Goal: Task Accomplishment & Management: Use online tool/utility

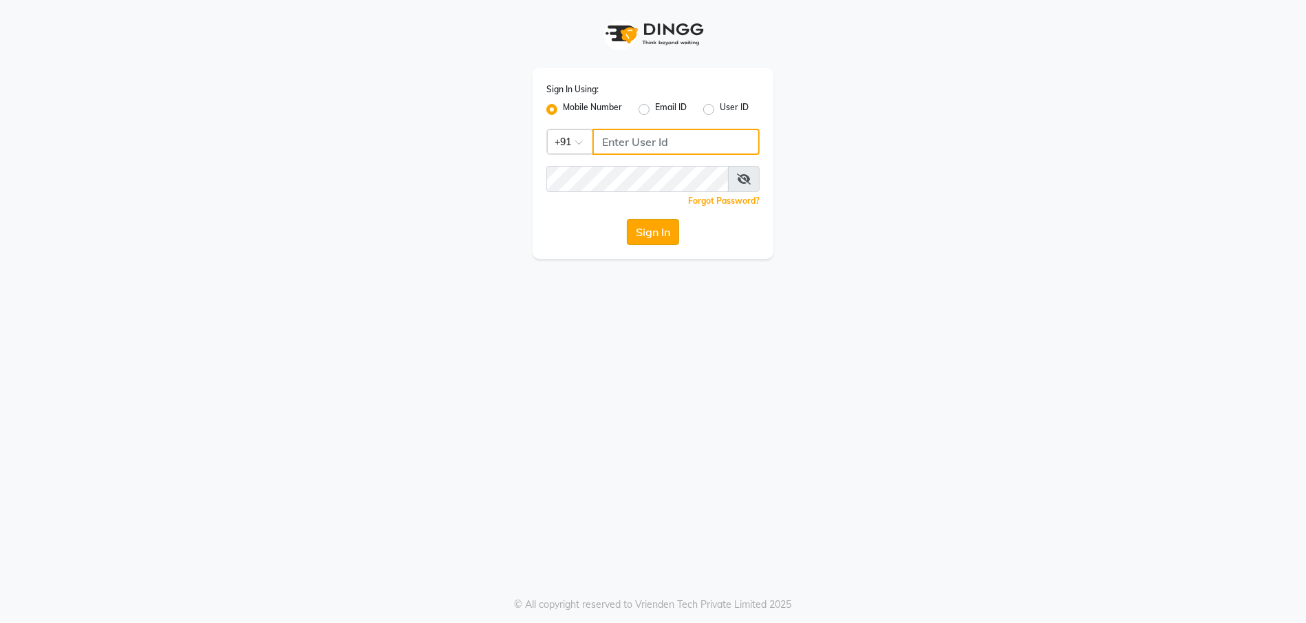
type input "9910222415"
click at [634, 226] on button "Sign In" at bounding box center [653, 232] width 52 height 26
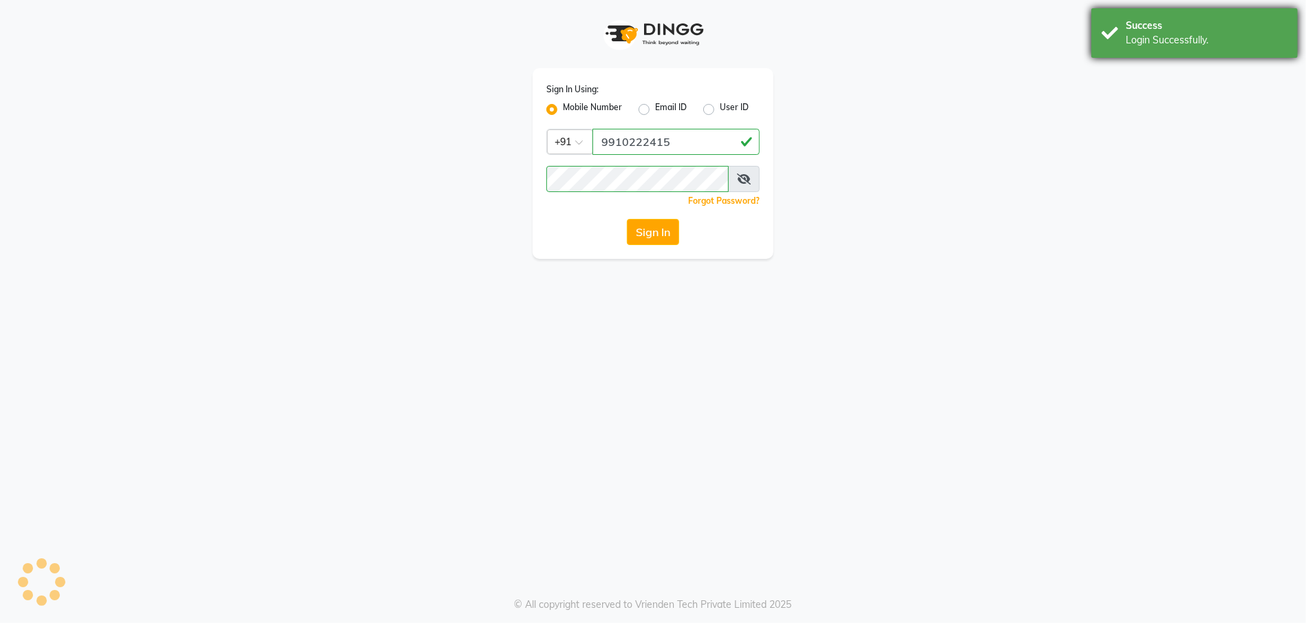
select select "service"
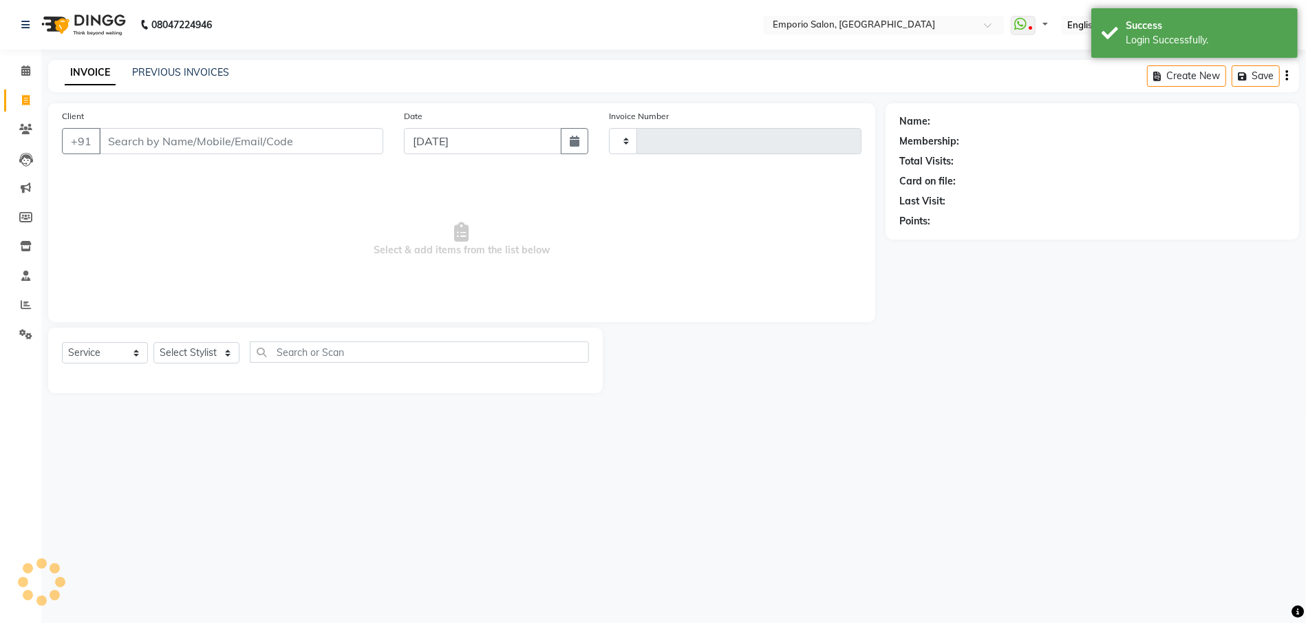
type input "4918"
select select "6332"
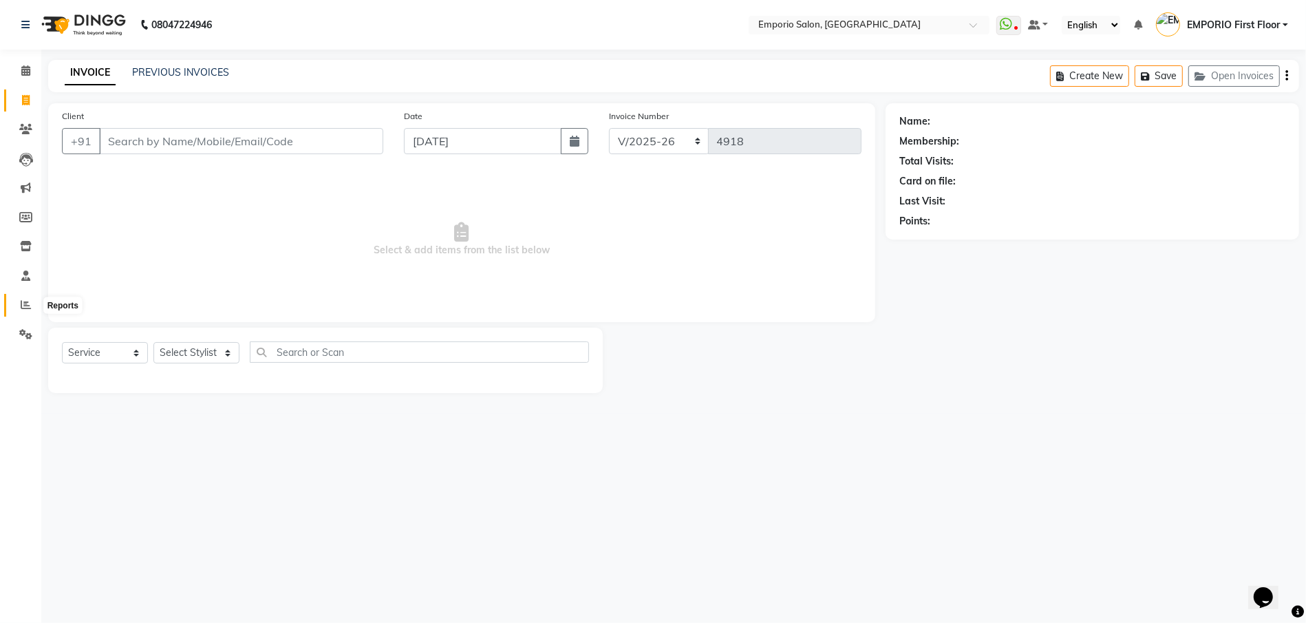
click at [19, 306] on span at bounding box center [26, 305] width 24 height 16
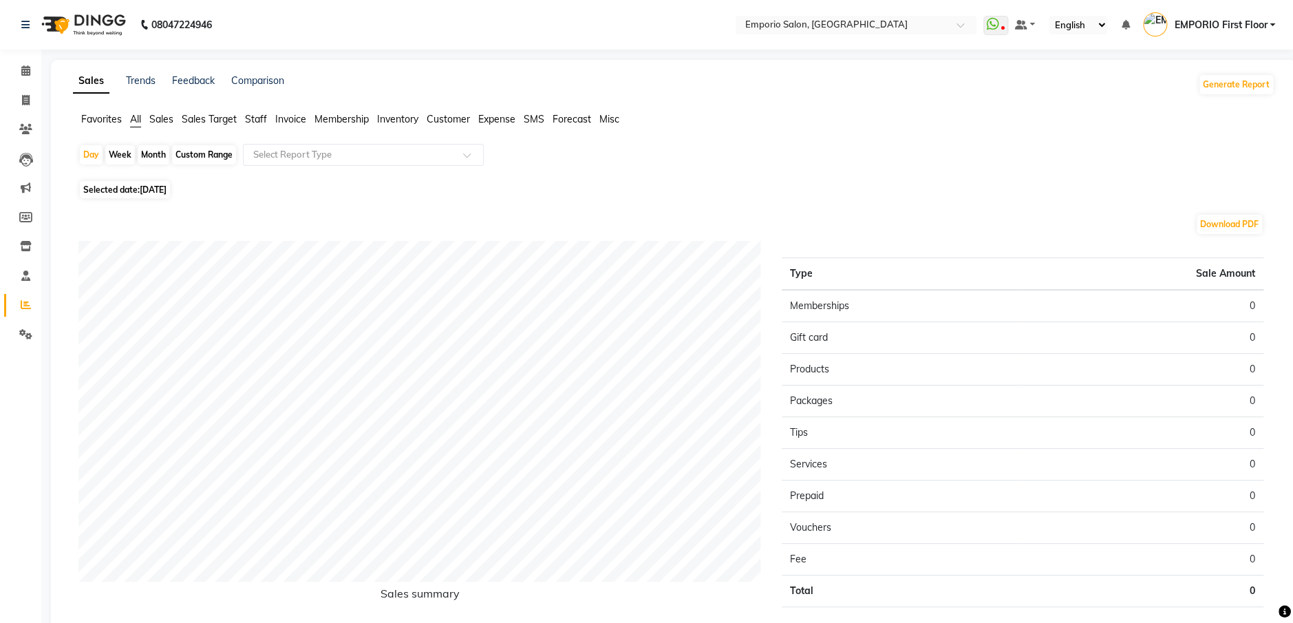
click at [253, 120] on span "Staff" at bounding box center [256, 119] width 22 height 12
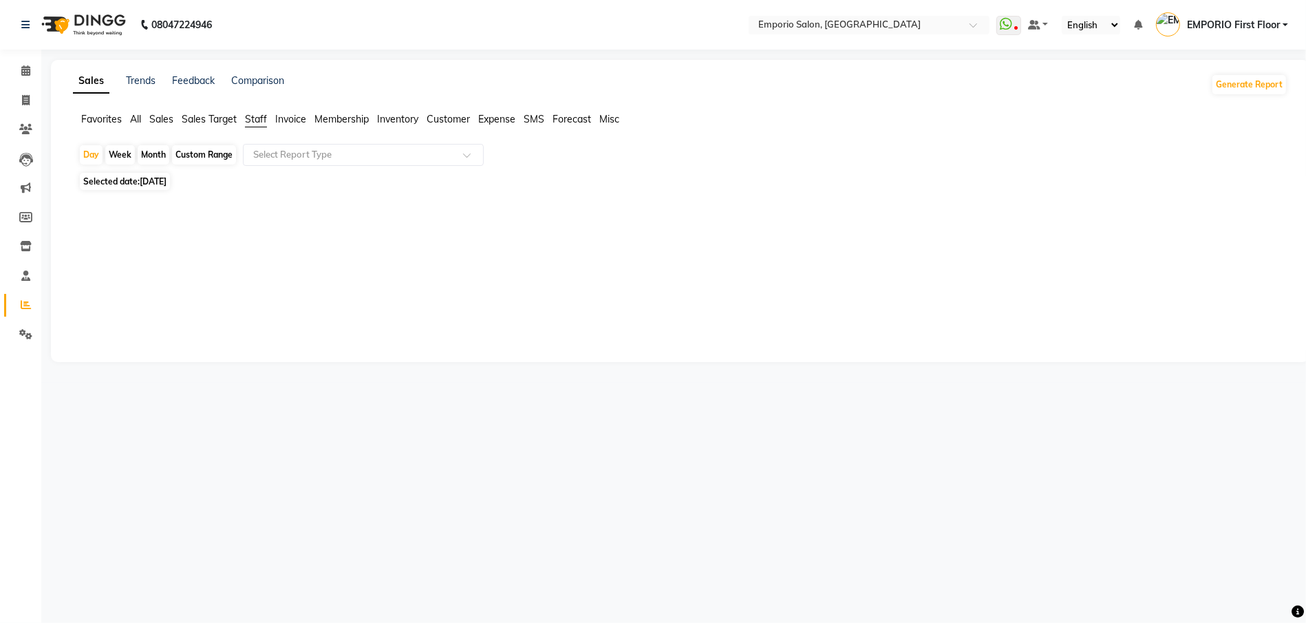
click at [149, 152] on div "Month" at bounding box center [154, 154] width 32 height 19
select select "9"
select select "2025"
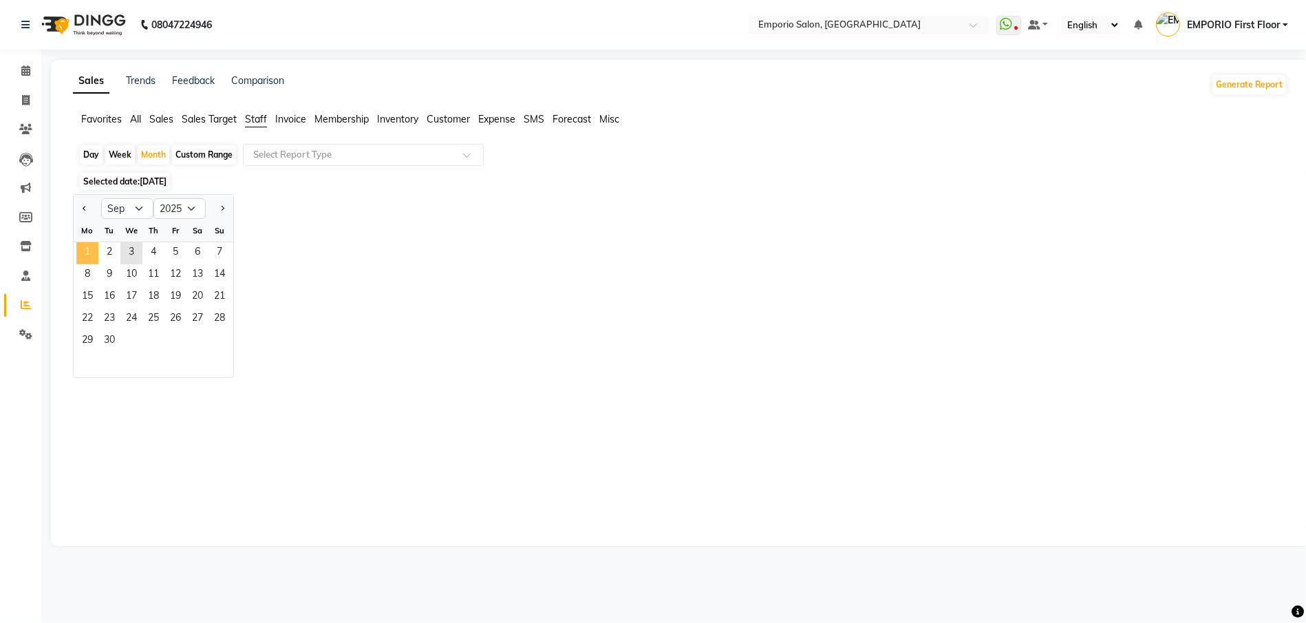
click at [82, 255] on span "1" at bounding box center [87, 253] width 22 height 22
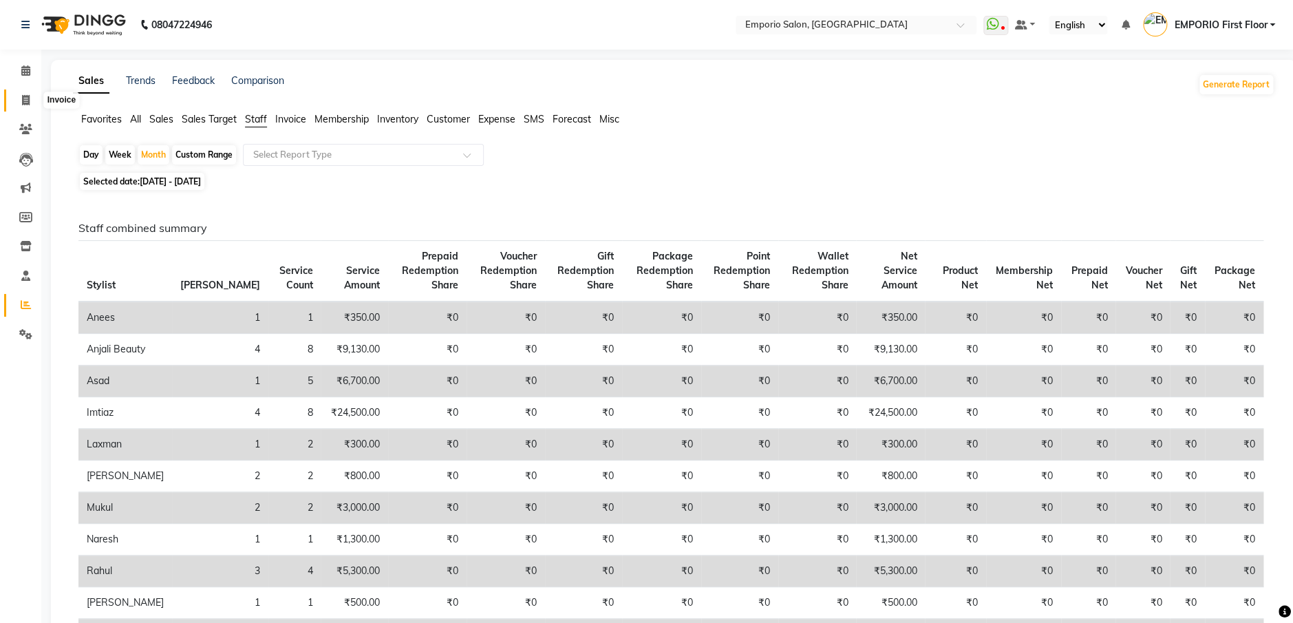
click at [18, 100] on span at bounding box center [26, 101] width 24 height 16
select select "service"
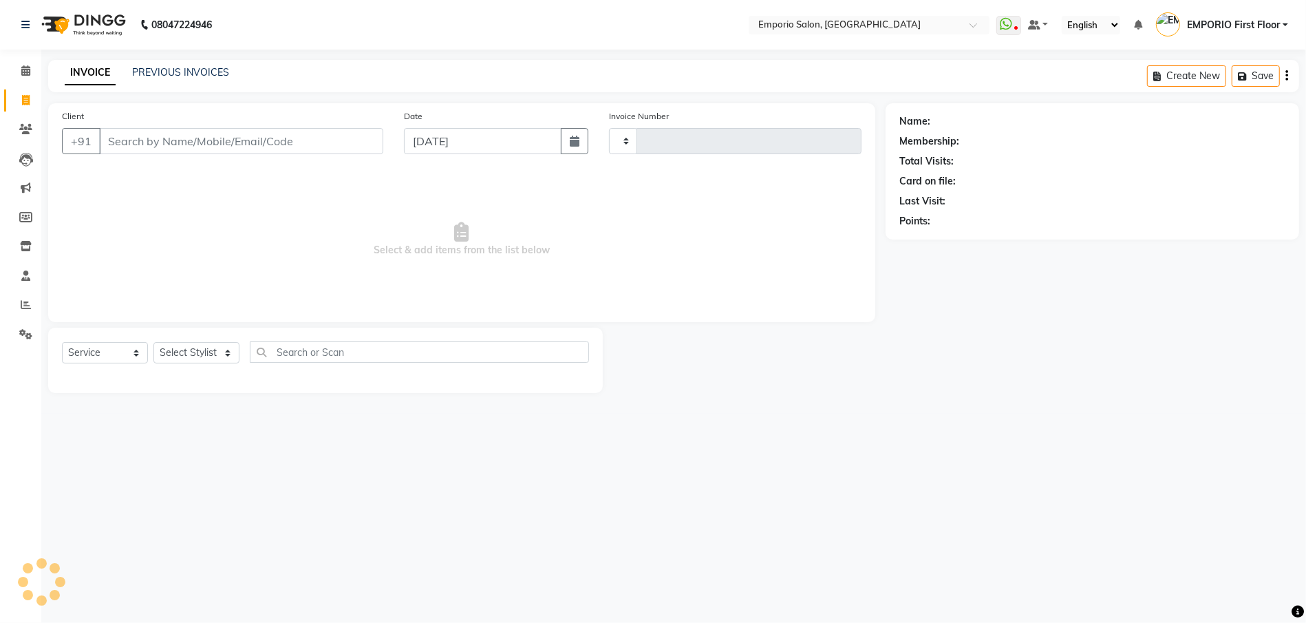
type input "4918"
select select "6332"
